Goal: Transaction & Acquisition: Purchase product/service

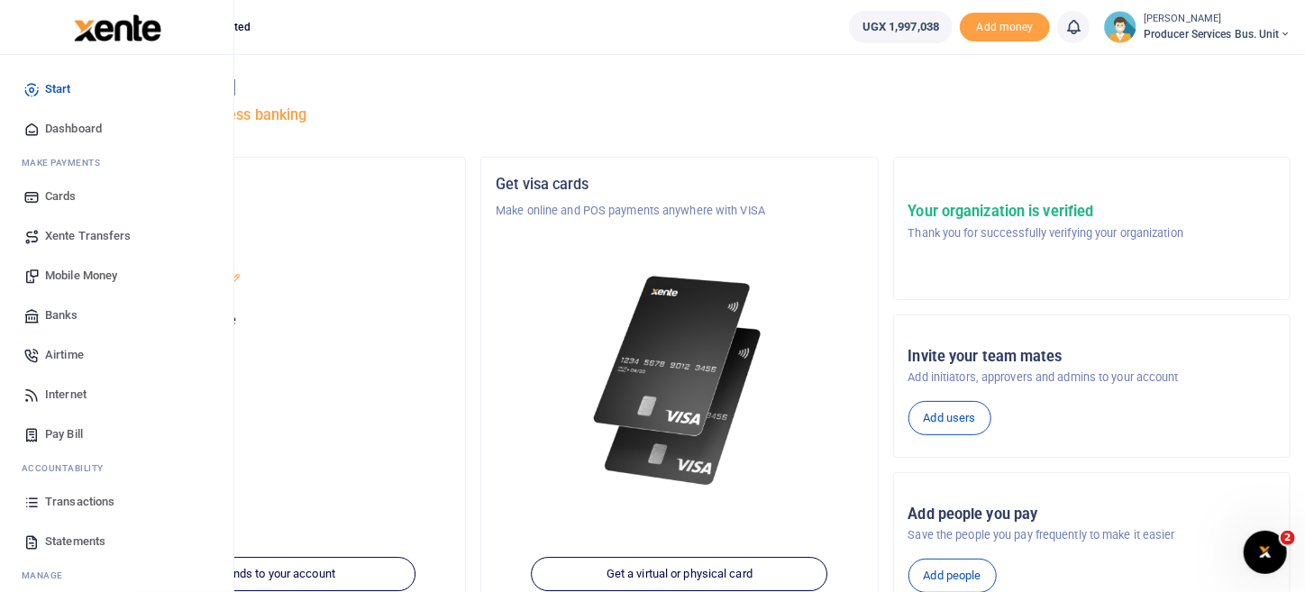
click at [50, 502] on span "Transactions" at bounding box center [79, 502] width 69 height 18
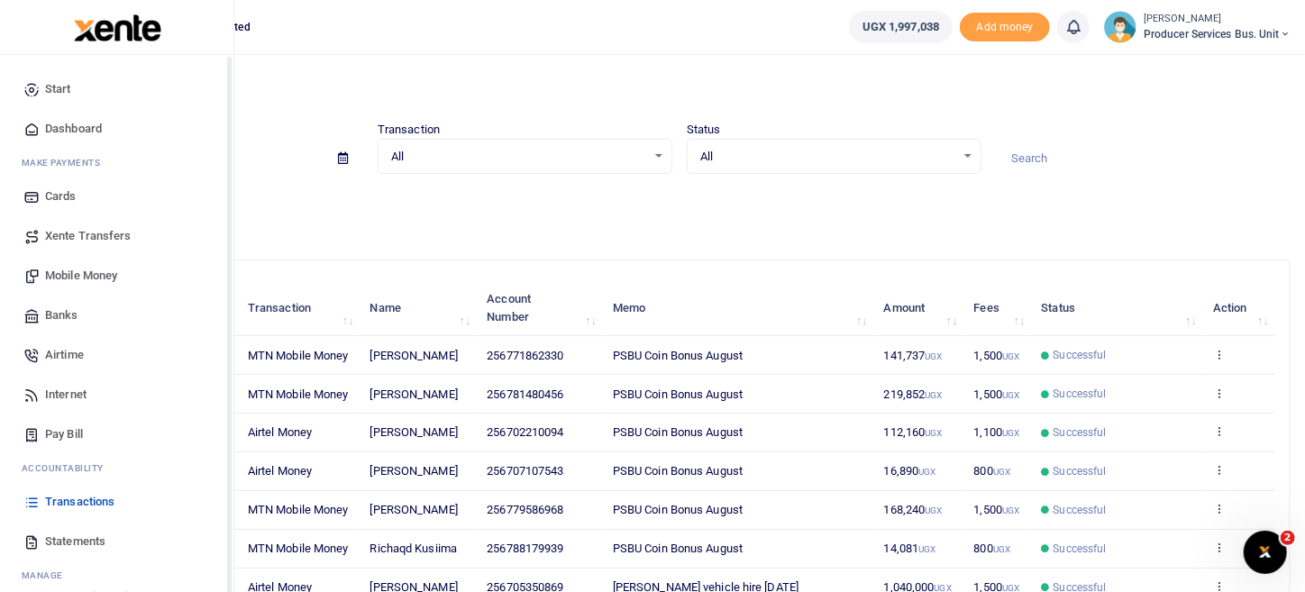
click at [89, 280] on span "Mobile Money" at bounding box center [81, 276] width 72 height 18
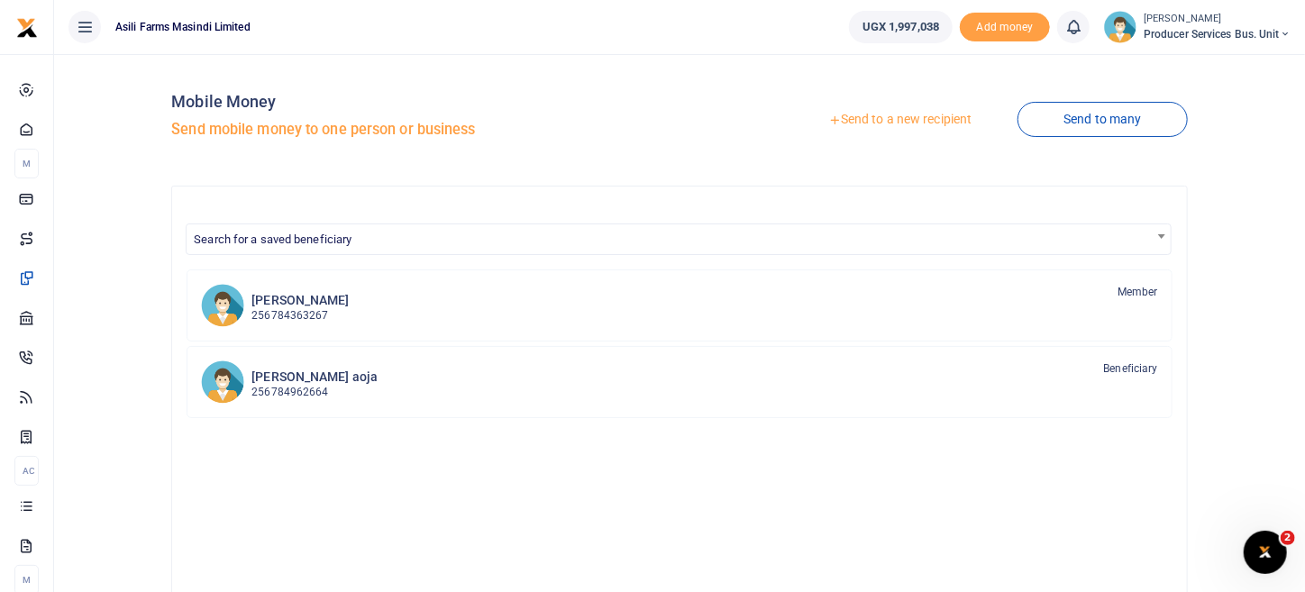
click at [903, 120] on link "Send to a new recipient" at bounding box center [899, 120] width 235 height 32
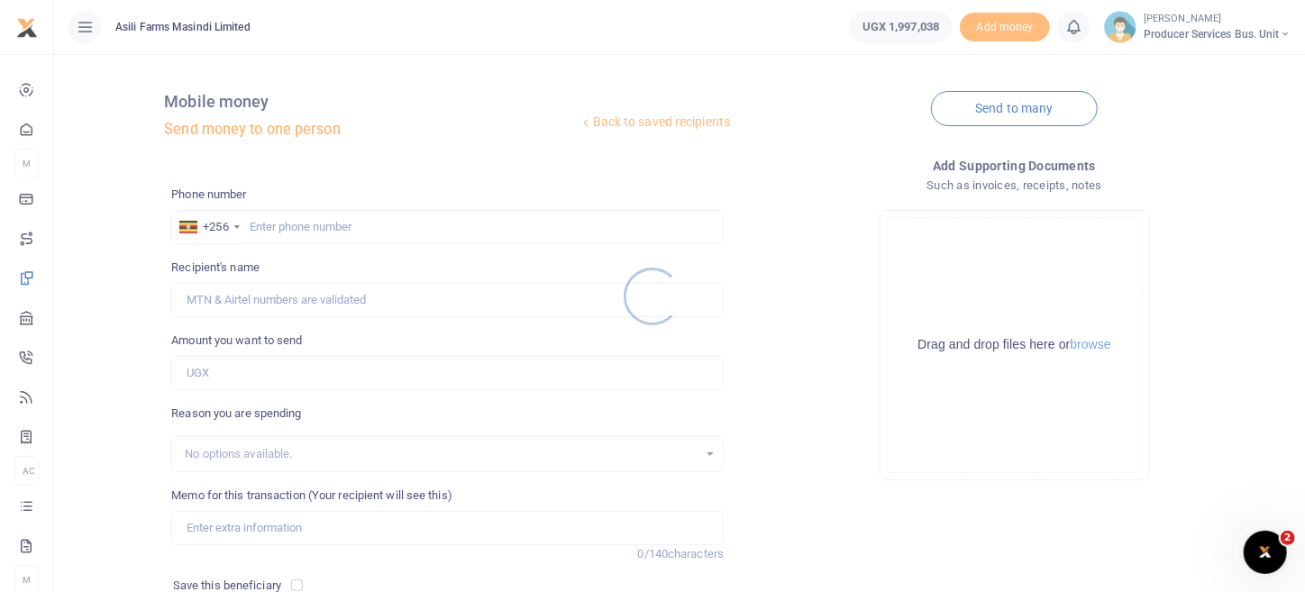
click at [328, 211] on div at bounding box center [652, 296] width 1305 height 592
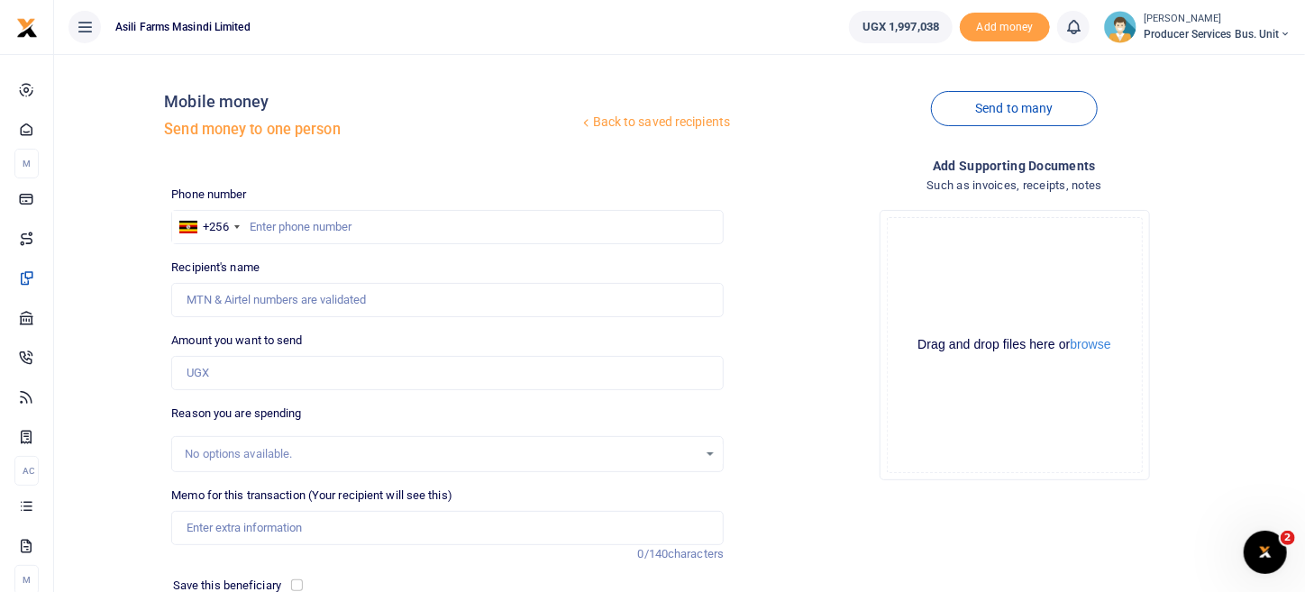
click at [326, 222] on div at bounding box center [652, 296] width 1305 height 592
click at [275, 220] on input "text" at bounding box center [447, 227] width 552 height 34
paste input "0762188285"
type input "0762188285"
type input "[PERSON_NAME]"
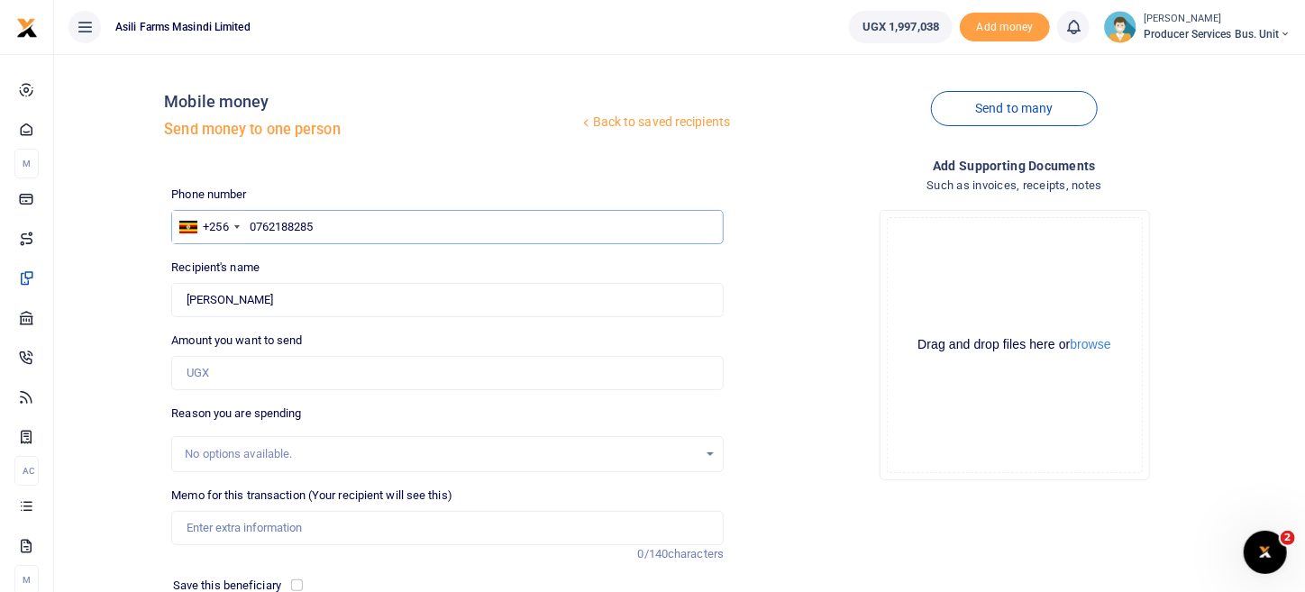
click at [253, 228] on input "0762188285" at bounding box center [447, 227] width 552 height 34
click at [253, 229] on input "0762188285" at bounding box center [447, 227] width 552 height 34
type input "0762188285"
click at [238, 369] on input "Amount you want to send" at bounding box center [447, 373] width 552 height 34
click at [207, 377] on input "185,000" at bounding box center [447, 373] width 552 height 34
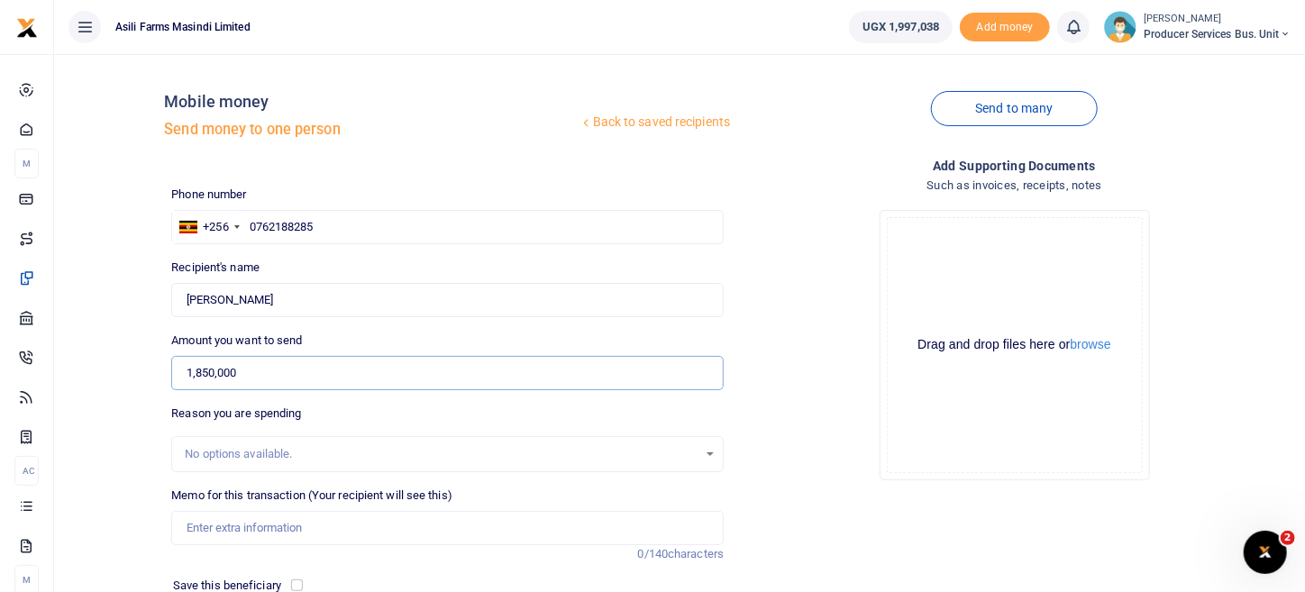
click at [224, 369] on input "1,850,000" at bounding box center [447, 373] width 552 height 34
click at [208, 371] on input "1,850,000" at bounding box center [447, 373] width 552 height 34
click at [214, 369] on input "180,000" at bounding box center [447, 373] width 552 height 34
type input "180,005"
drag, startPoint x: 816, startPoint y: 432, endPoint x: 661, endPoint y: 430, distance: 154.1
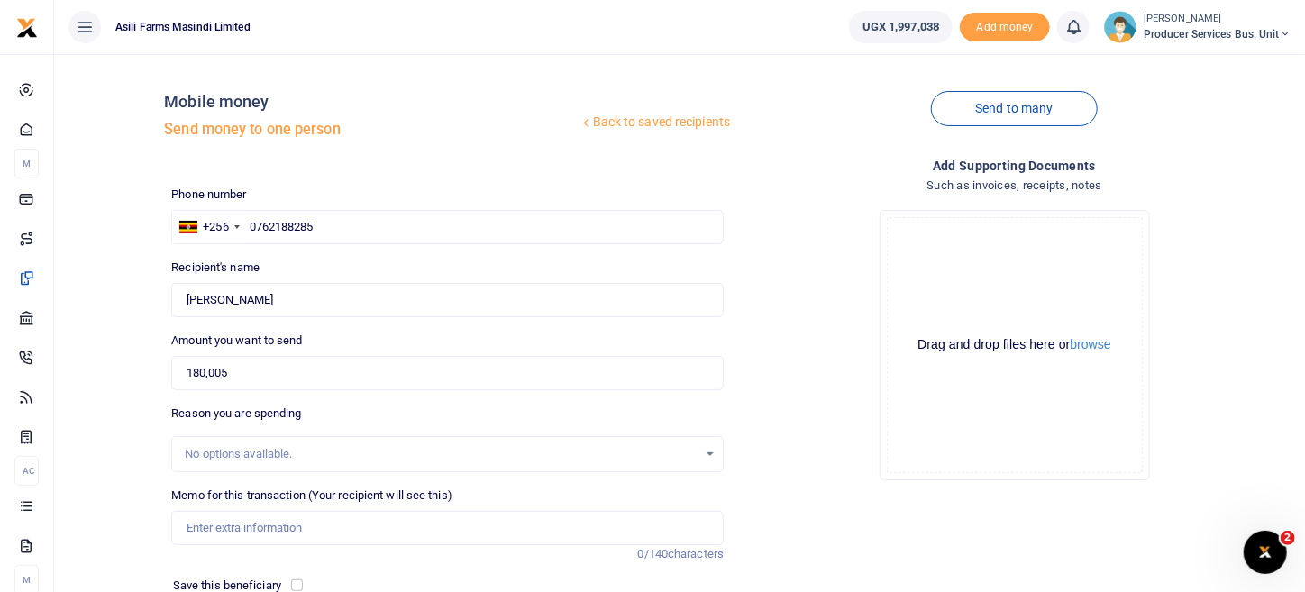
click at [816, 432] on div "Drop your files here Drag and drop files here or browse Powered by Uppy" at bounding box center [1014, 345] width 552 height 299
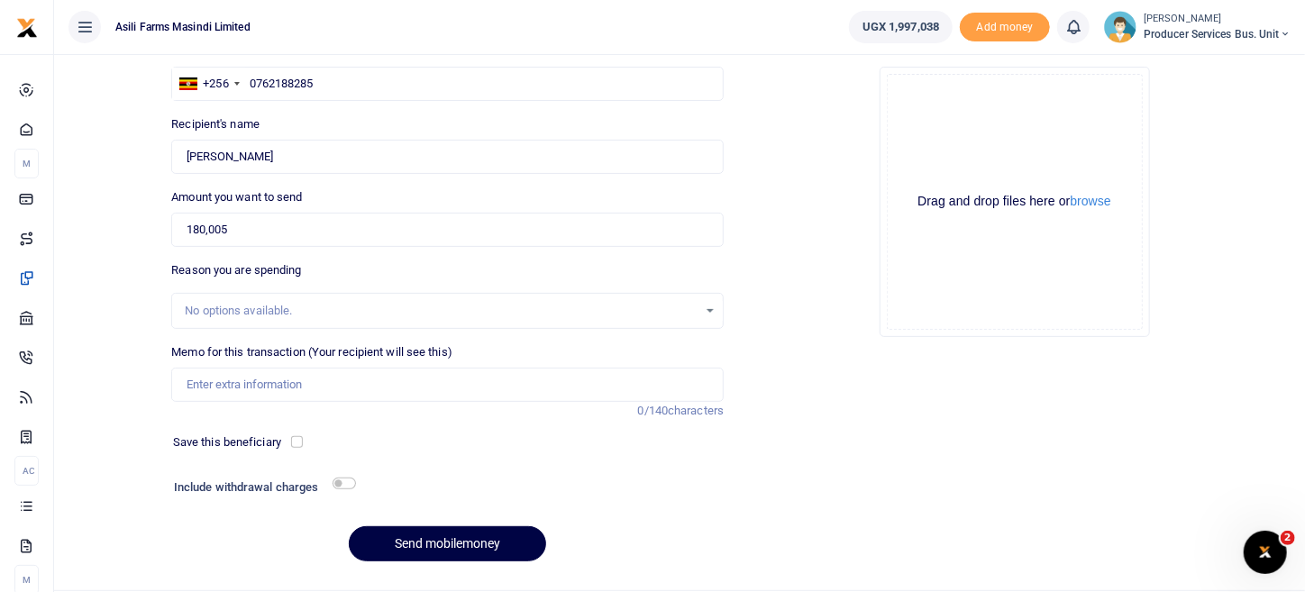
scroll to position [180, 0]
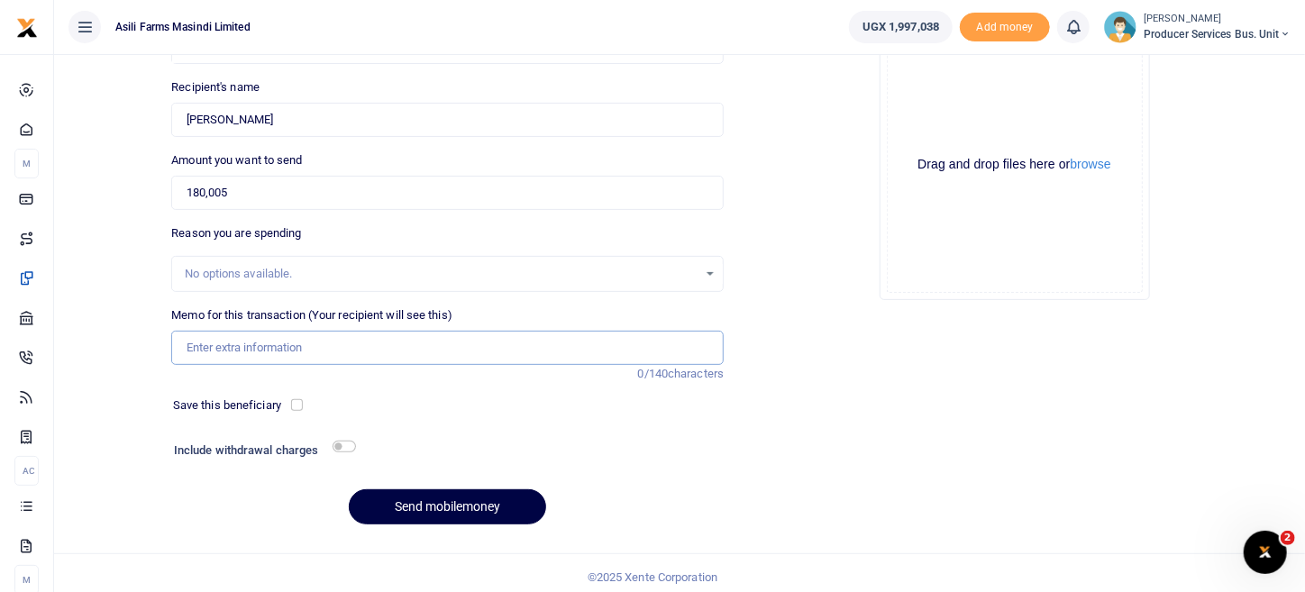
click at [265, 357] on input "Memo for this transaction (Your recipient will see this)" at bounding box center [447, 348] width 552 height 34
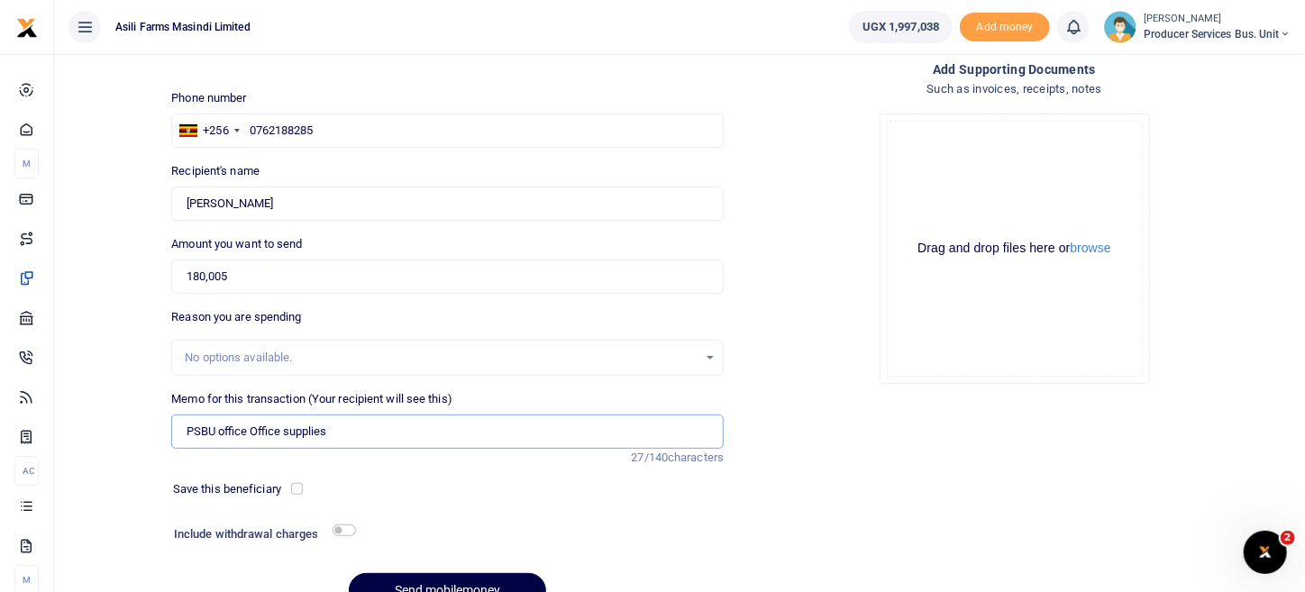
scroll to position [187, 0]
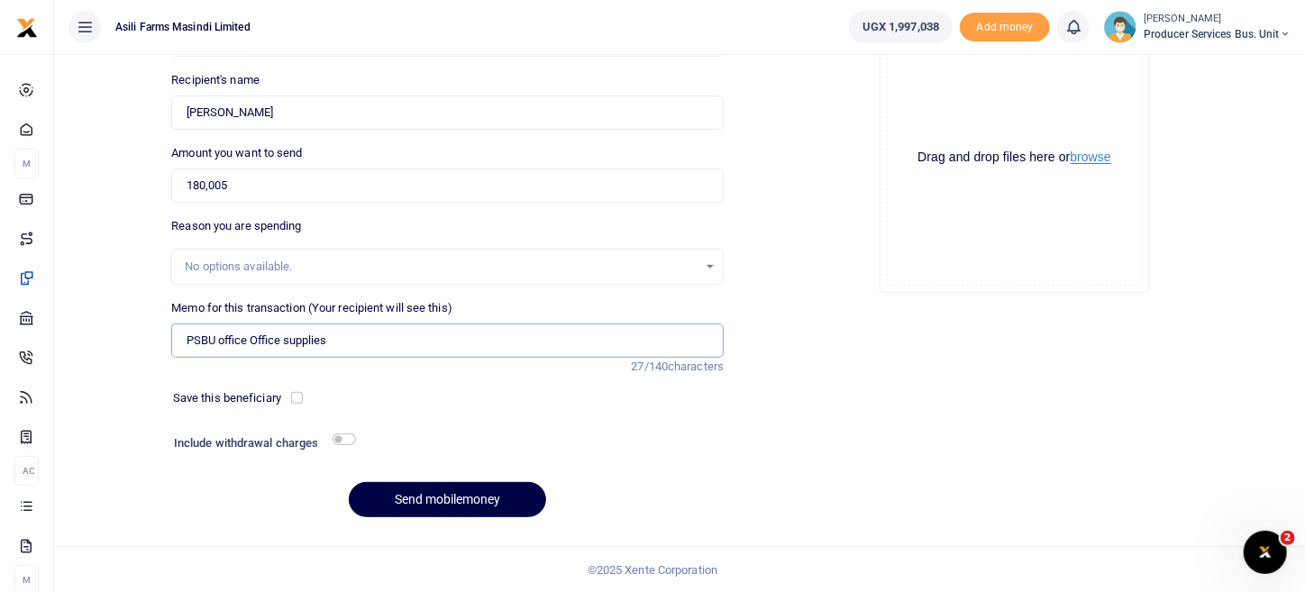
type input "PSBU office Office supplies"
click at [1110, 160] on button "browse" at bounding box center [1091, 157] width 41 height 14
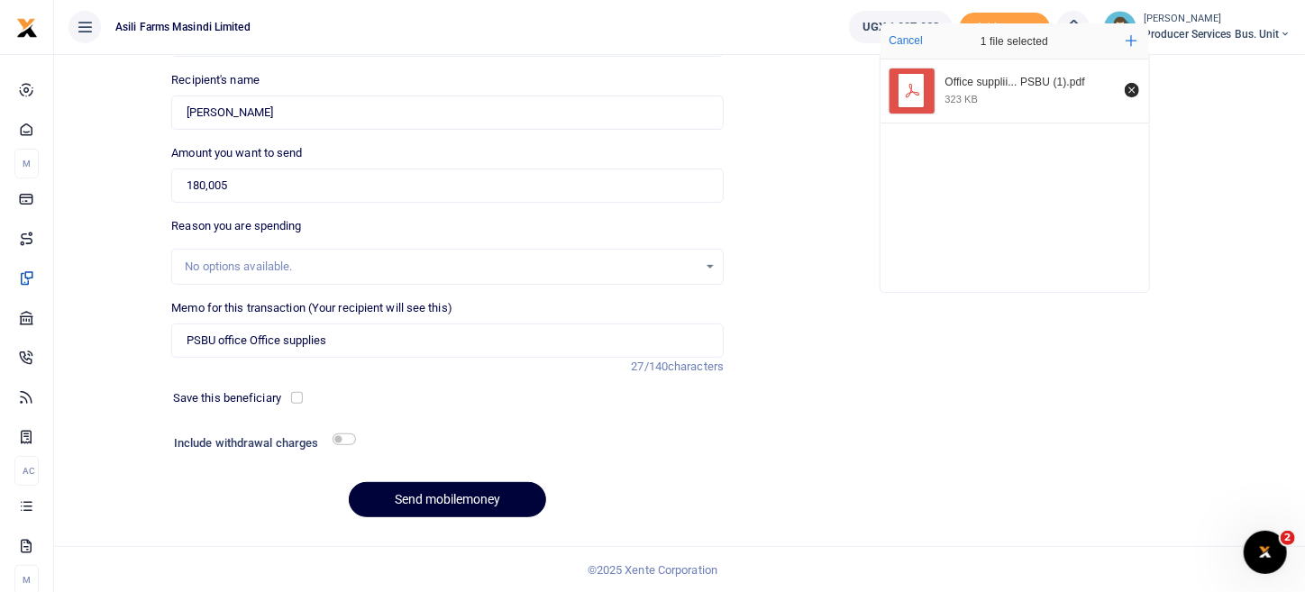
click at [496, 507] on button "Send mobilemoney" at bounding box center [447, 499] width 197 height 35
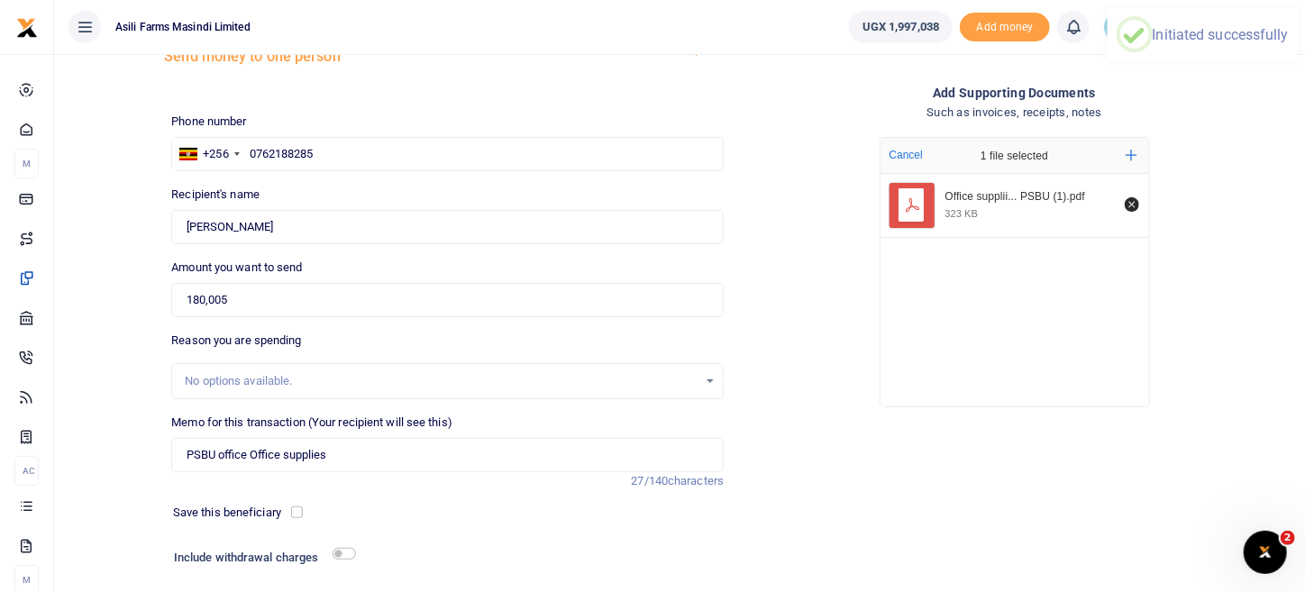
scroll to position [0, 0]
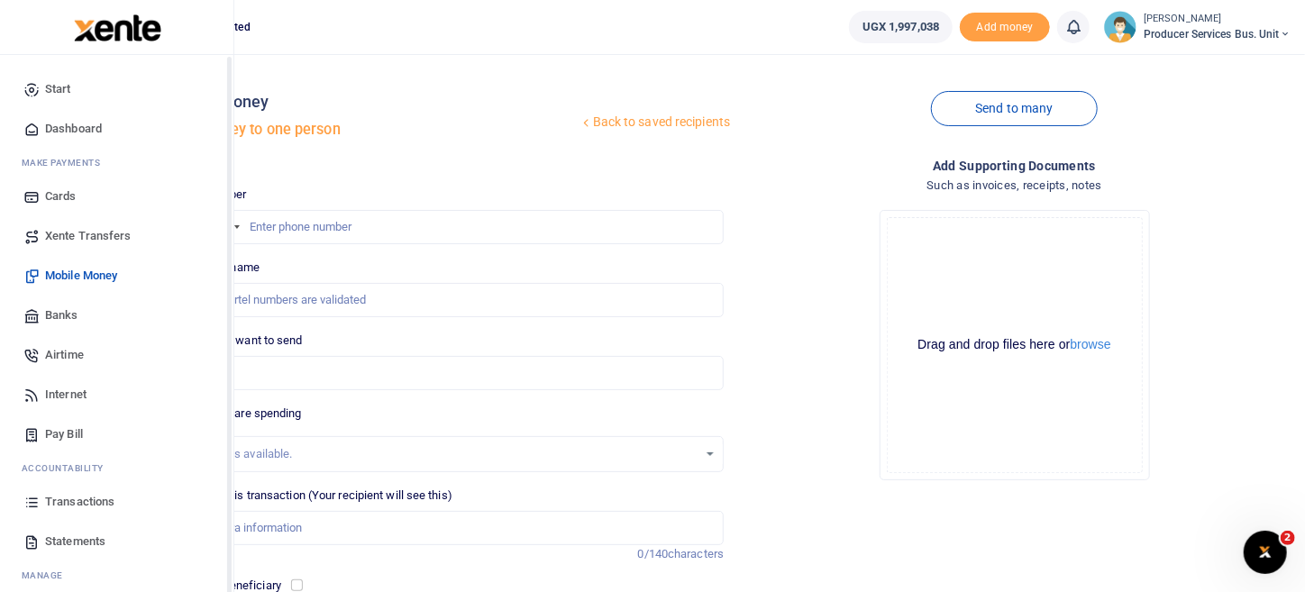
click at [71, 497] on span "Transactions" at bounding box center [79, 502] width 69 height 18
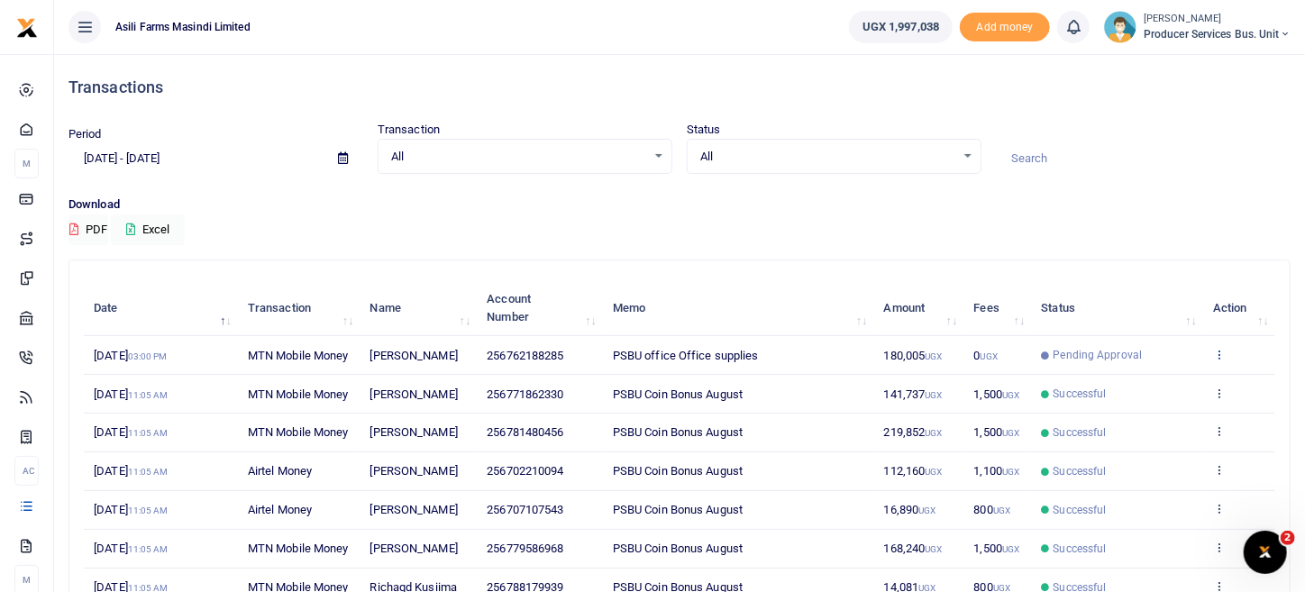
click at [1220, 360] on icon at bounding box center [1219, 354] width 12 height 13
click at [1179, 403] on link "View details" at bounding box center [1153, 392] width 142 height 25
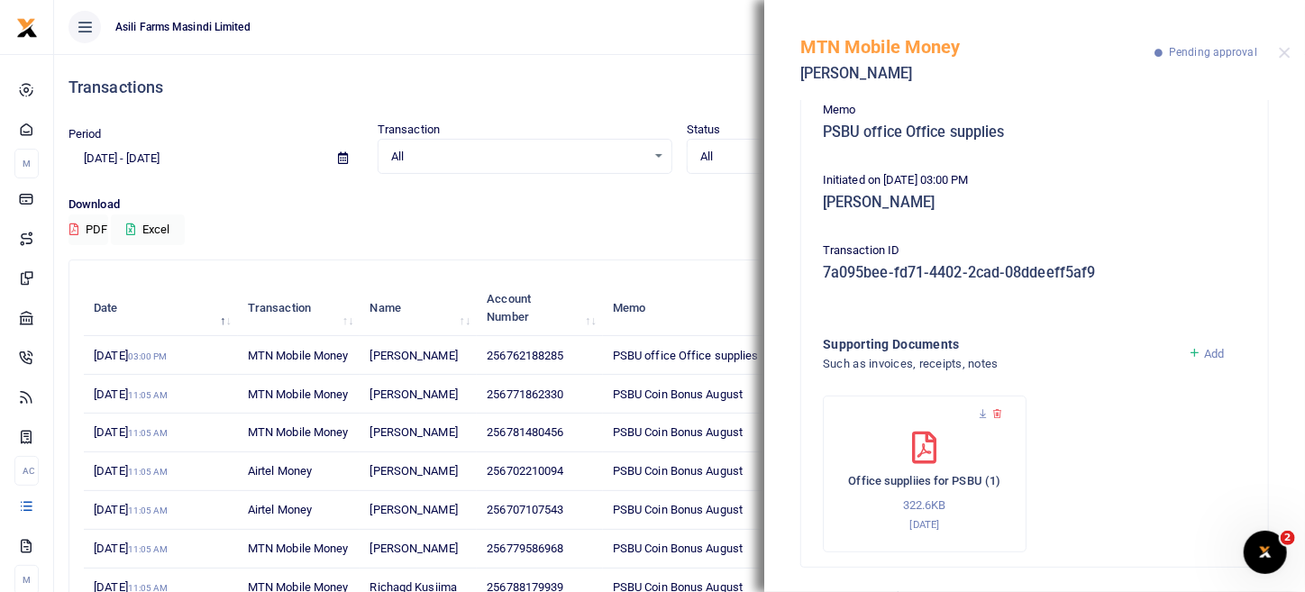
scroll to position [169, 0]
click at [692, 25] on ul "Asili Farms Masindi Limited" at bounding box center [444, 27] width 780 height 54
click at [1281, 49] on button "Close" at bounding box center [1285, 53] width 12 height 12
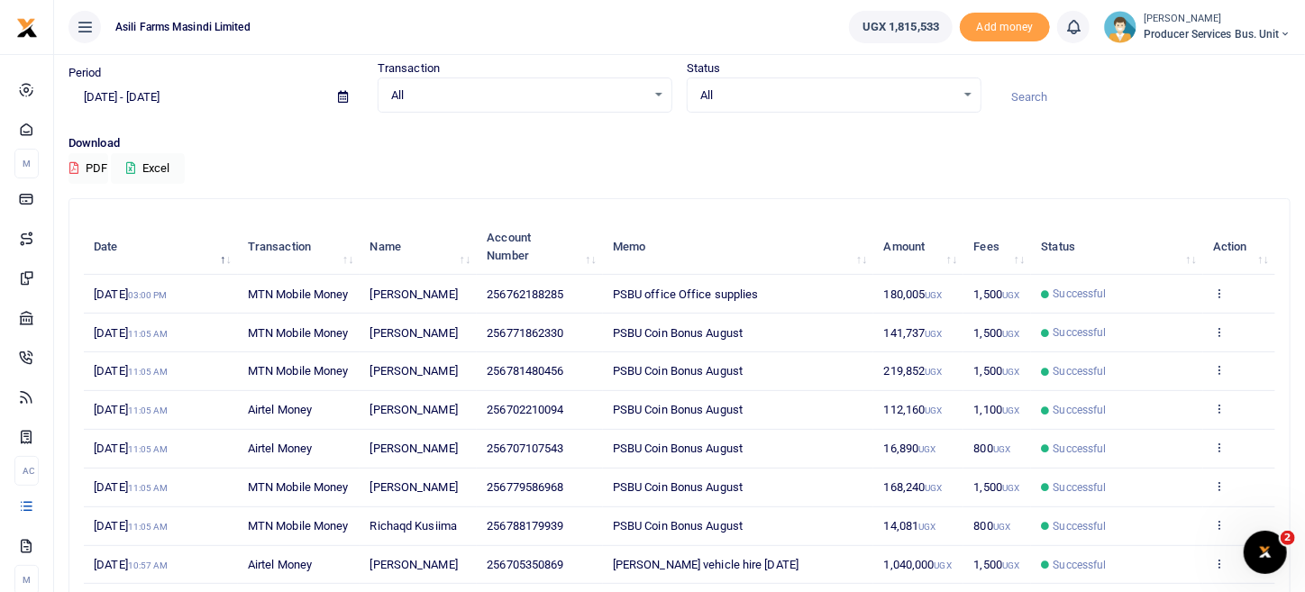
scroll to position [89, 0]
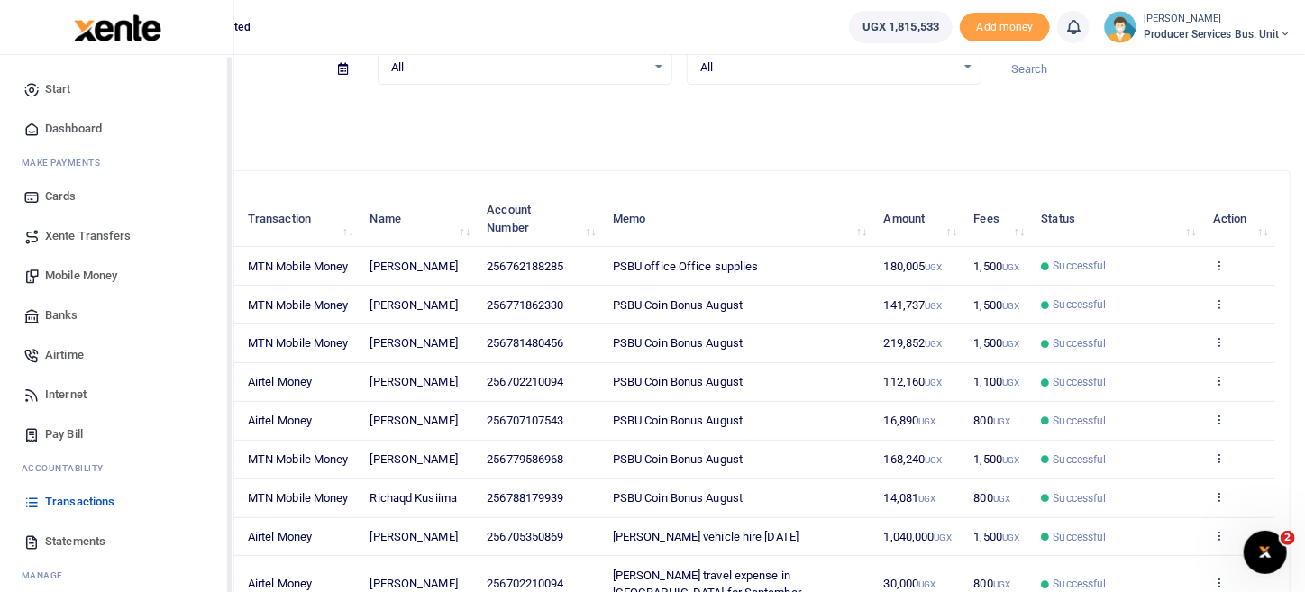
click at [72, 506] on span "Transactions" at bounding box center [79, 502] width 69 height 18
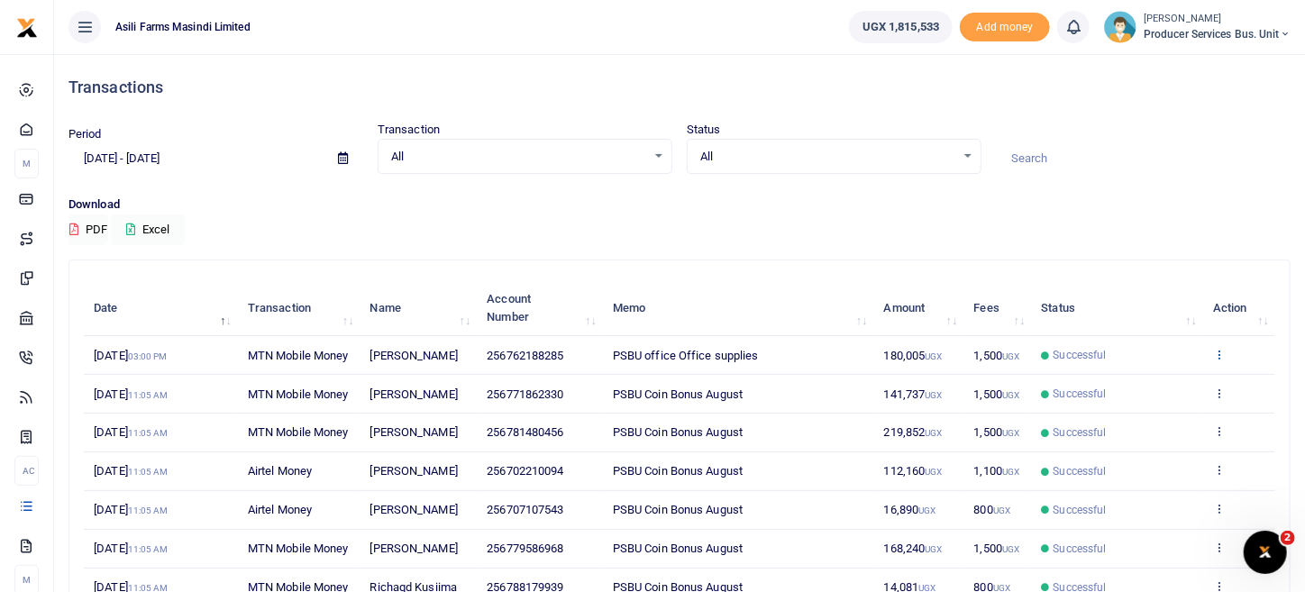
click at [1217, 360] on icon at bounding box center [1219, 354] width 12 height 13
click at [1179, 389] on link "View details" at bounding box center [1153, 392] width 142 height 25
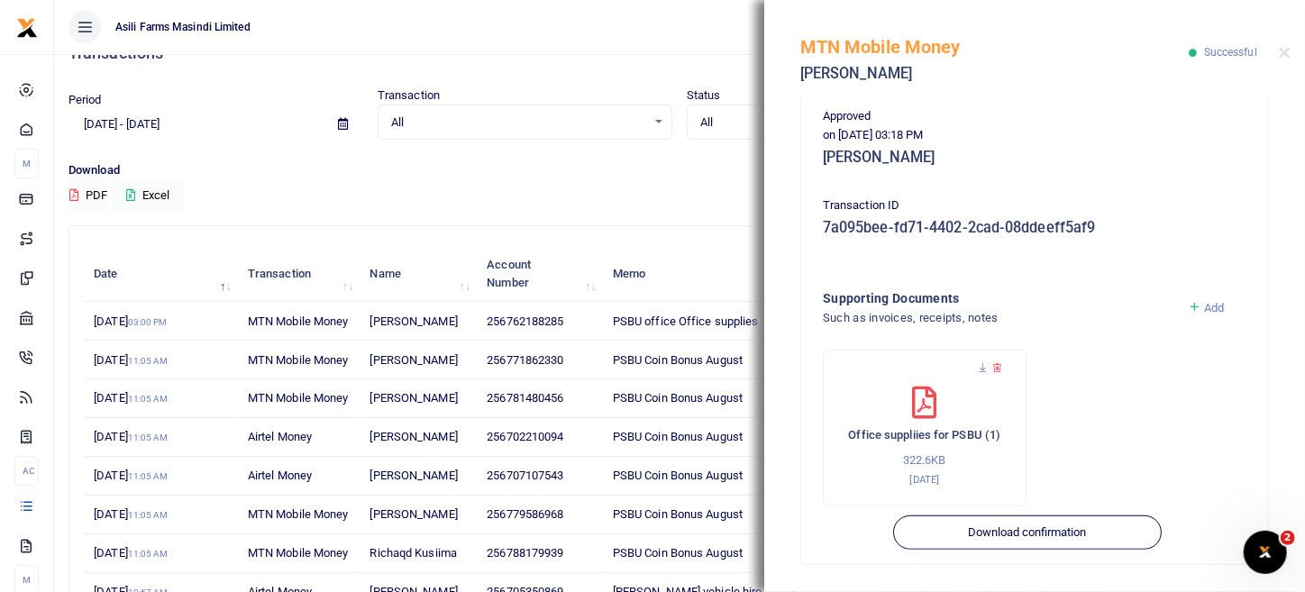
scroll to position [89, 0]
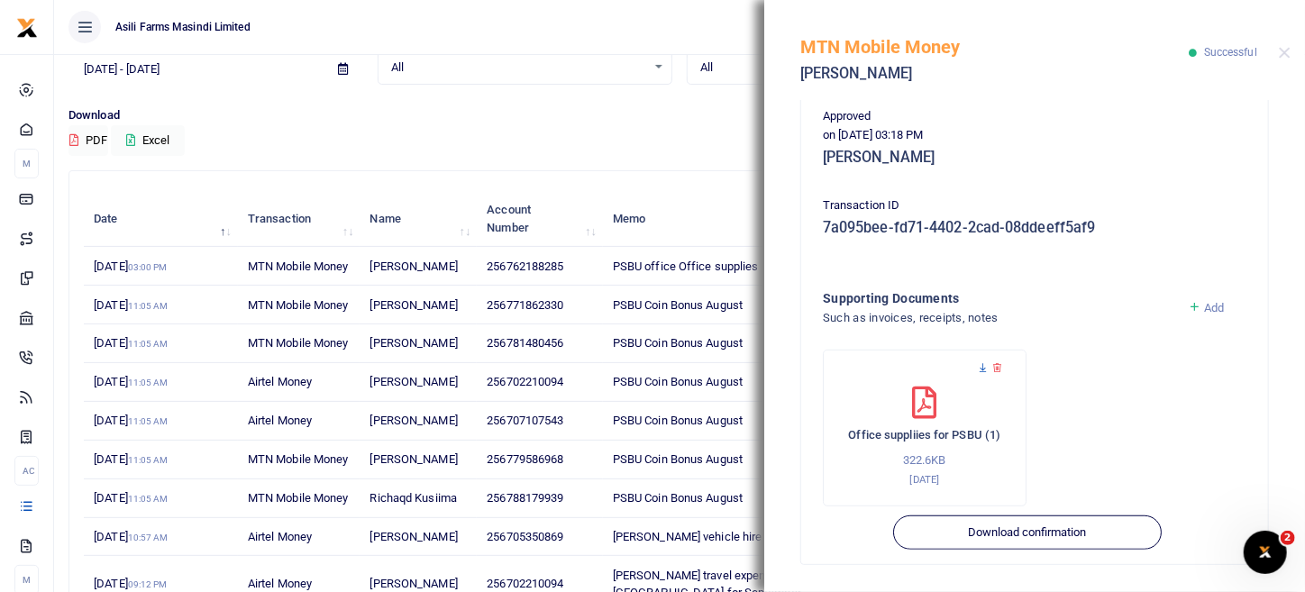
click at [980, 365] on icon at bounding box center [983, 368] width 12 height 12
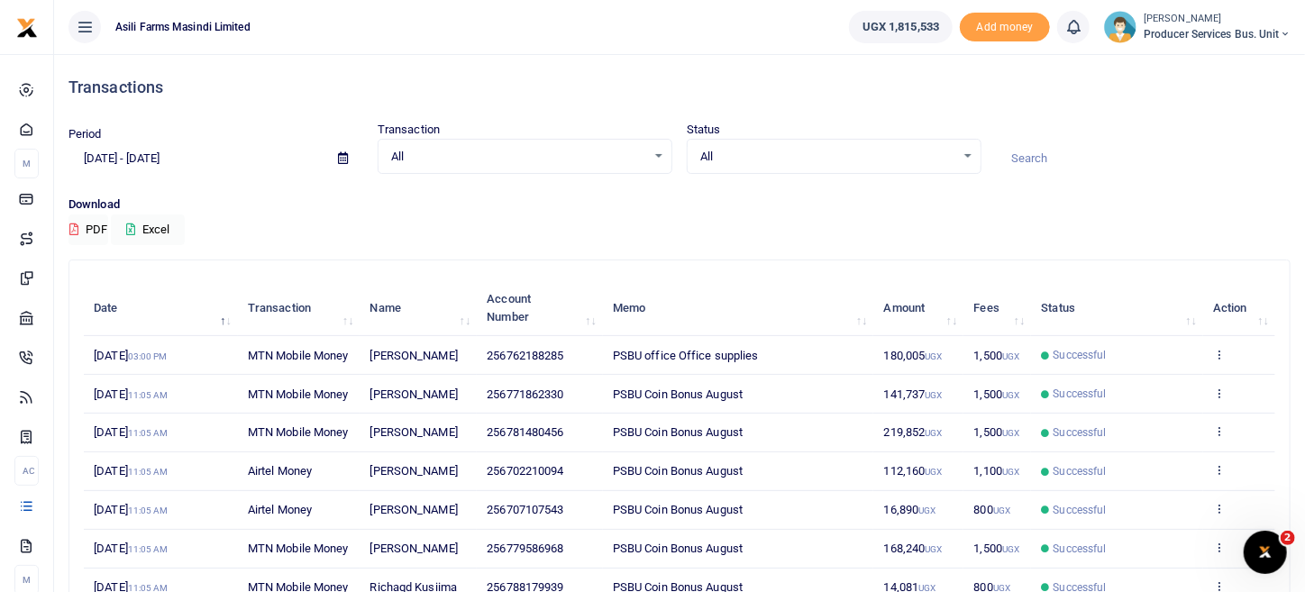
click at [1225, 360] on icon at bounding box center [1219, 354] width 12 height 13
click at [1161, 392] on link "View details" at bounding box center [1153, 392] width 142 height 25
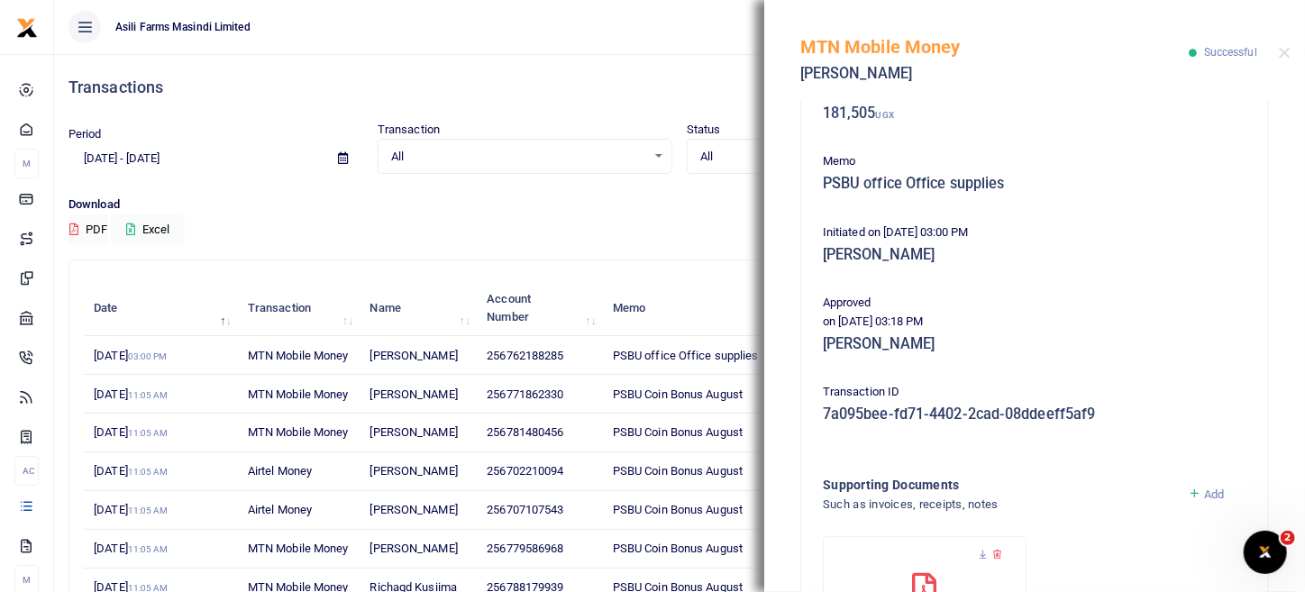
scroll to position [442, 0]
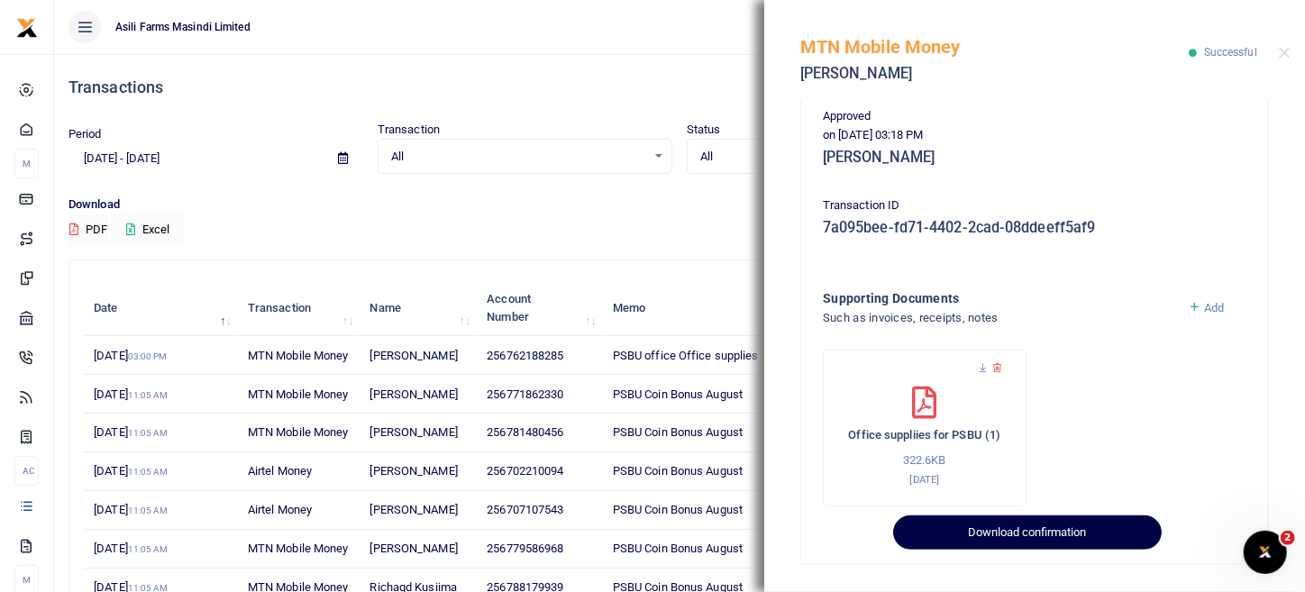
click at [1087, 537] on button "Download confirmation" at bounding box center [1027, 532] width 268 height 34
